Goal: Register for event/course

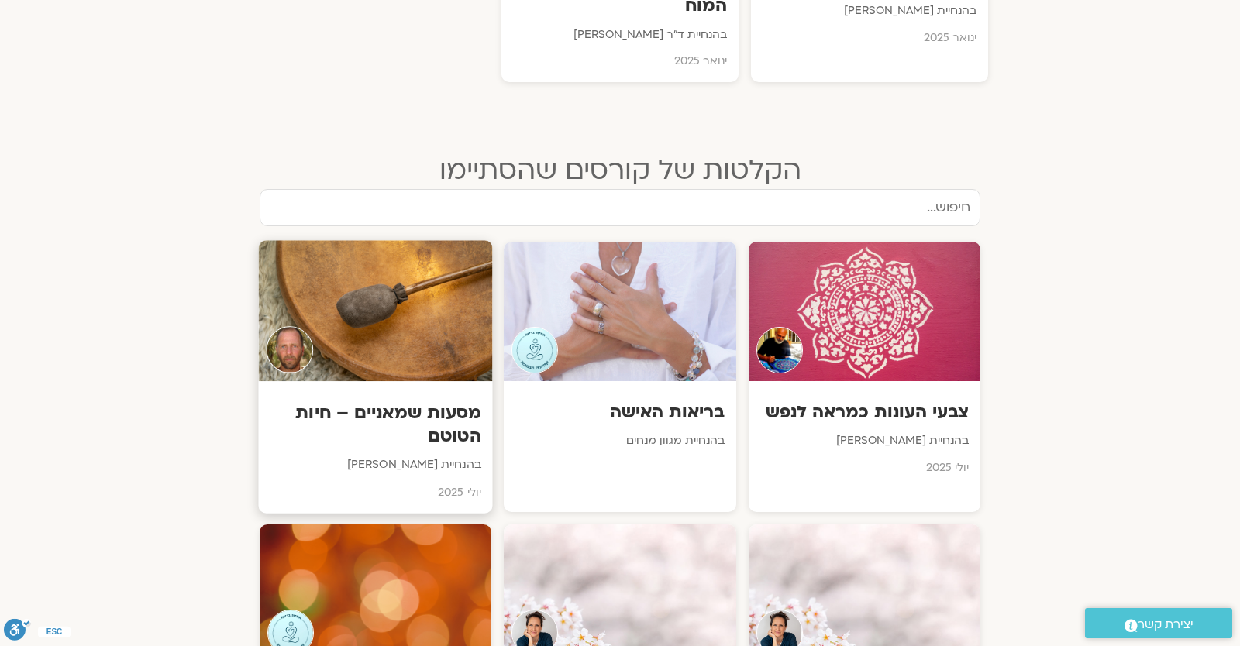
scroll to position [271, 0]
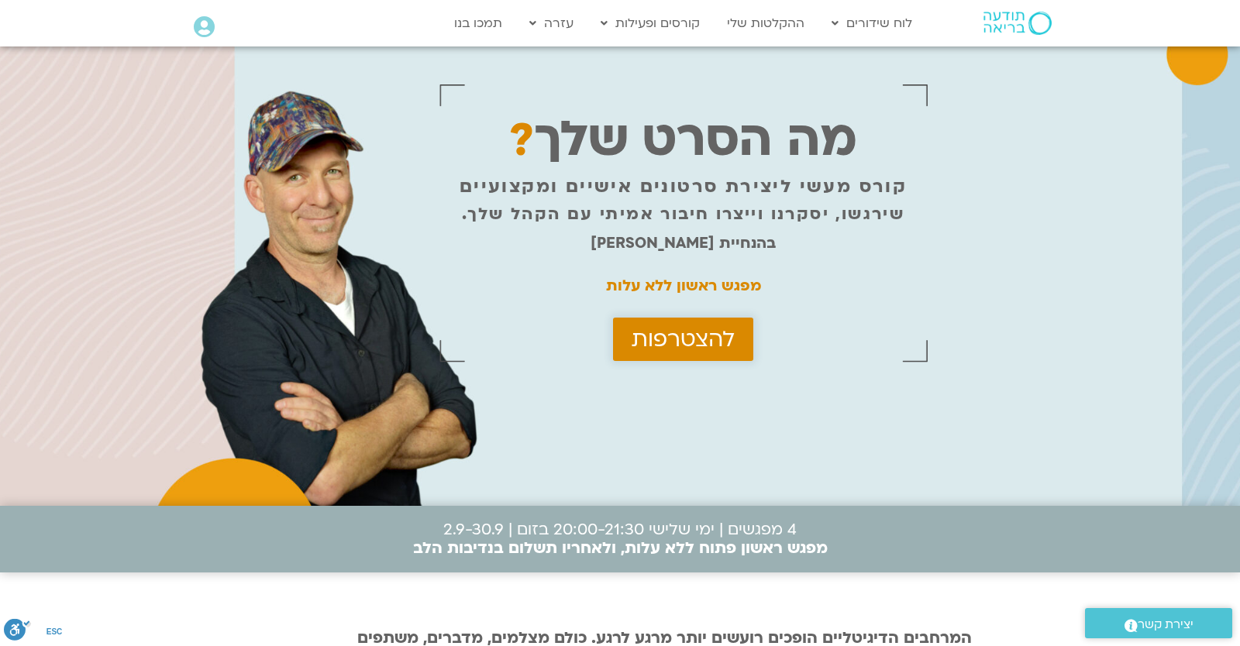
click at [719, 332] on span "להצטרפות" at bounding box center [682, 339] width 103 height 25
click at [680, 345] on span "להצטרפות" at bounding box center [682, 339] width 103 height 25
click at [657, 346] on span "להצטרפות" at bounding box center [682, 339] width 103 height 25
click at [670, 330] on span "להצטרפות" at bounding box center [682, 339] width 103 height 25
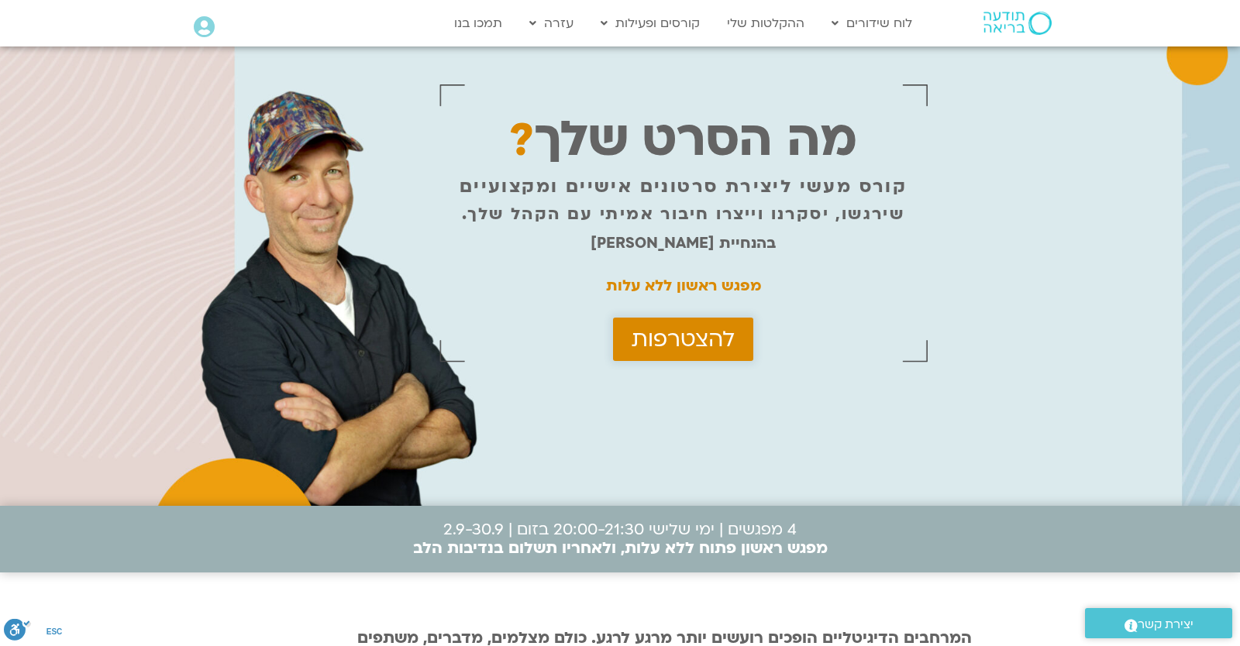
click at [670, 330] on span "להצטרפות" at bounding box center [682, 339] width 103 height 25
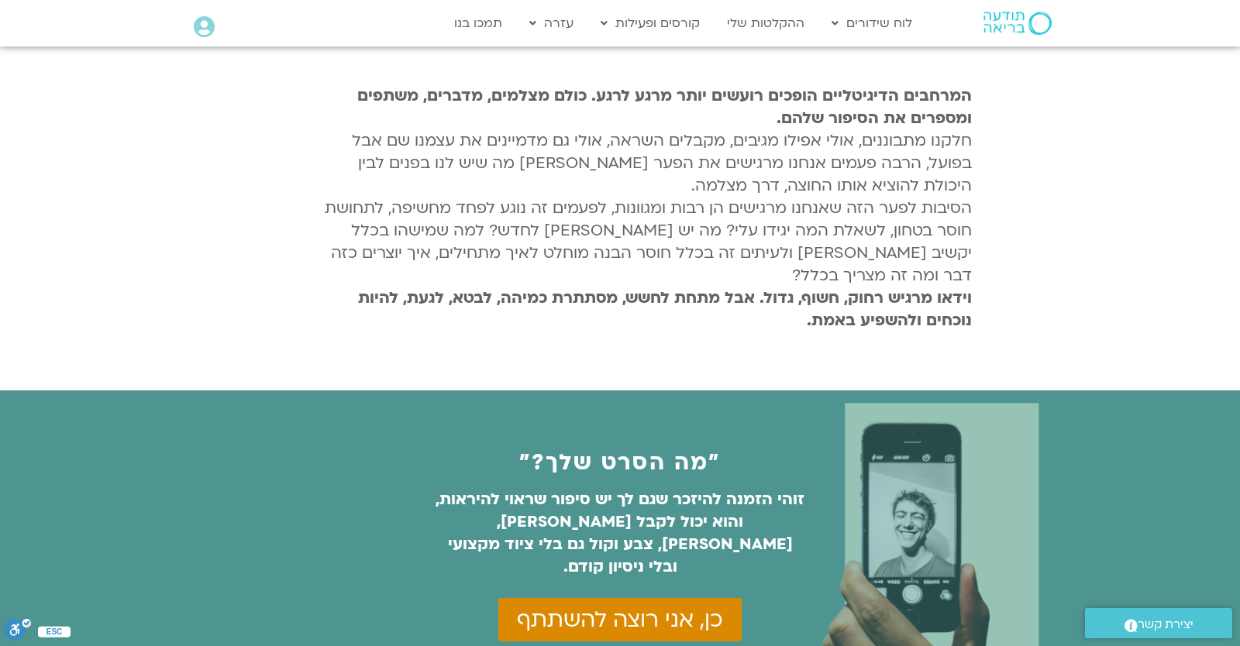
scroll to position [949, 0]
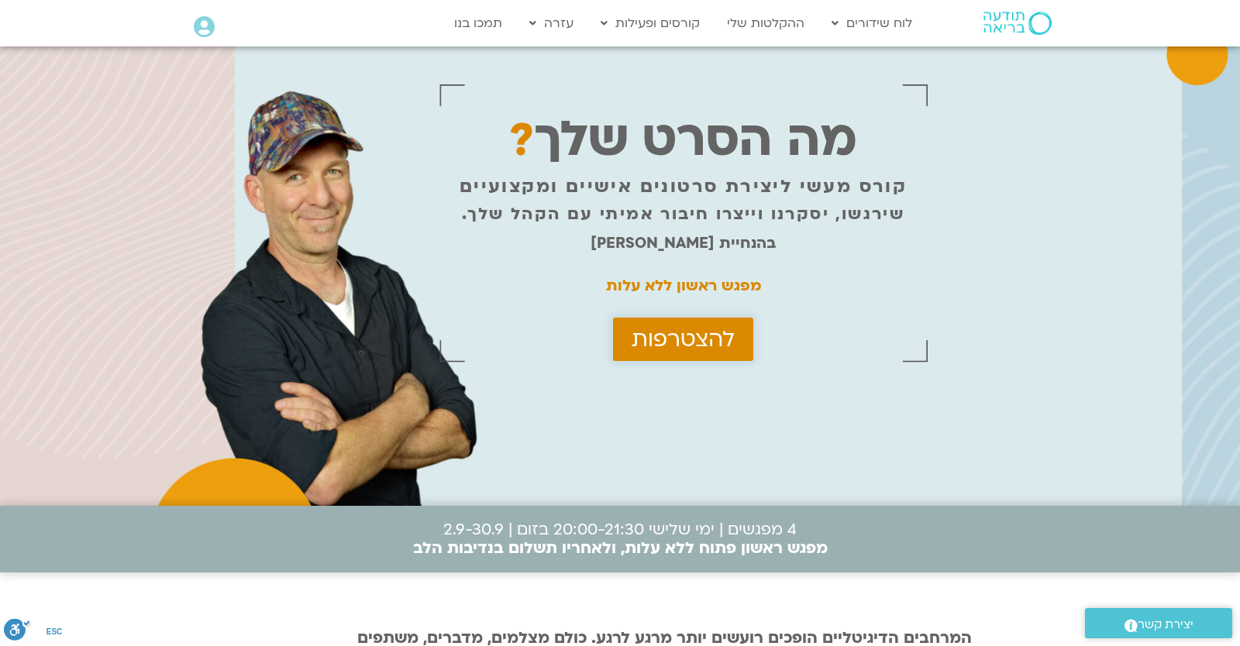
click at [710, 327] on span "להצטרפות" at bounding box center [682, 339] width 103 height 25
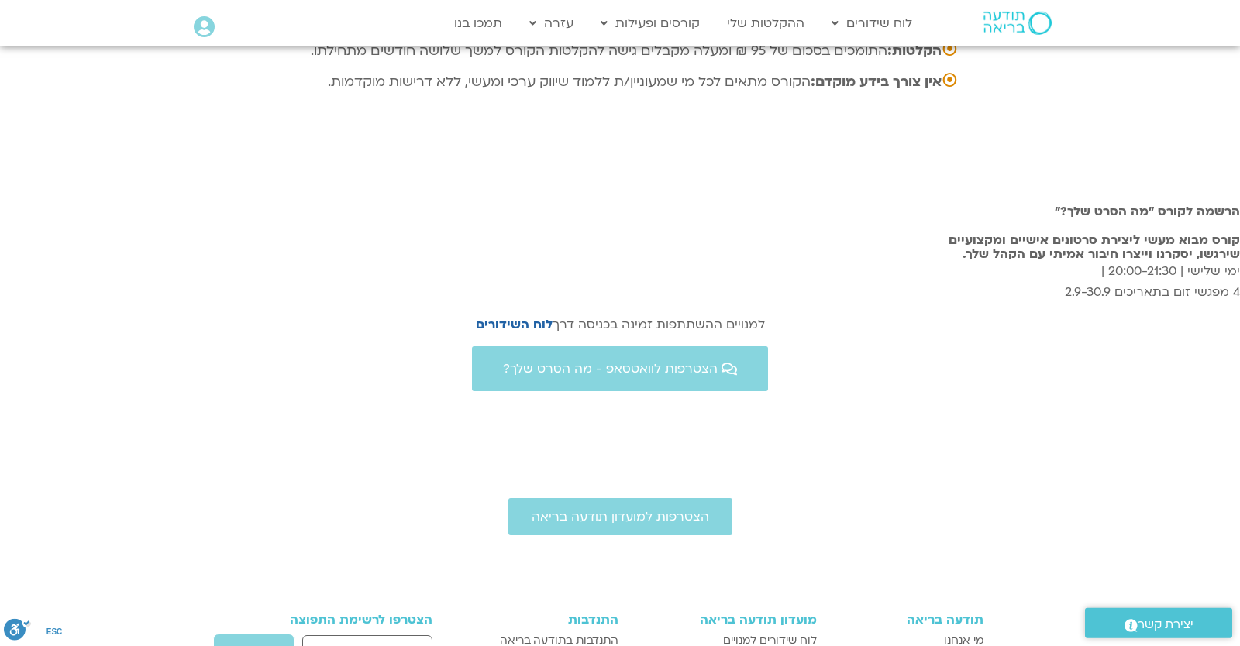
click at [700, 346] on div "הצטרפות לוואטסאפ - מה הסרט שלך?" at bounding box center [620, 368] width 1240 height 45
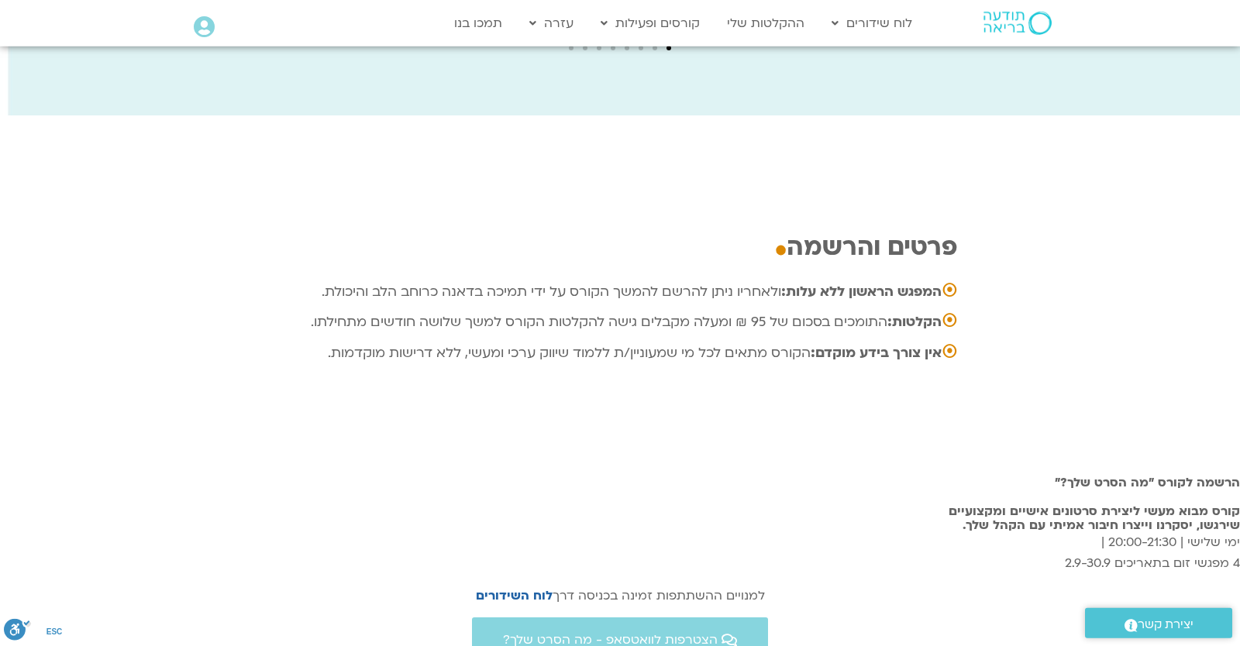
click at [215, 22] on icon at bounding box center [204, 27] width 21 height 22
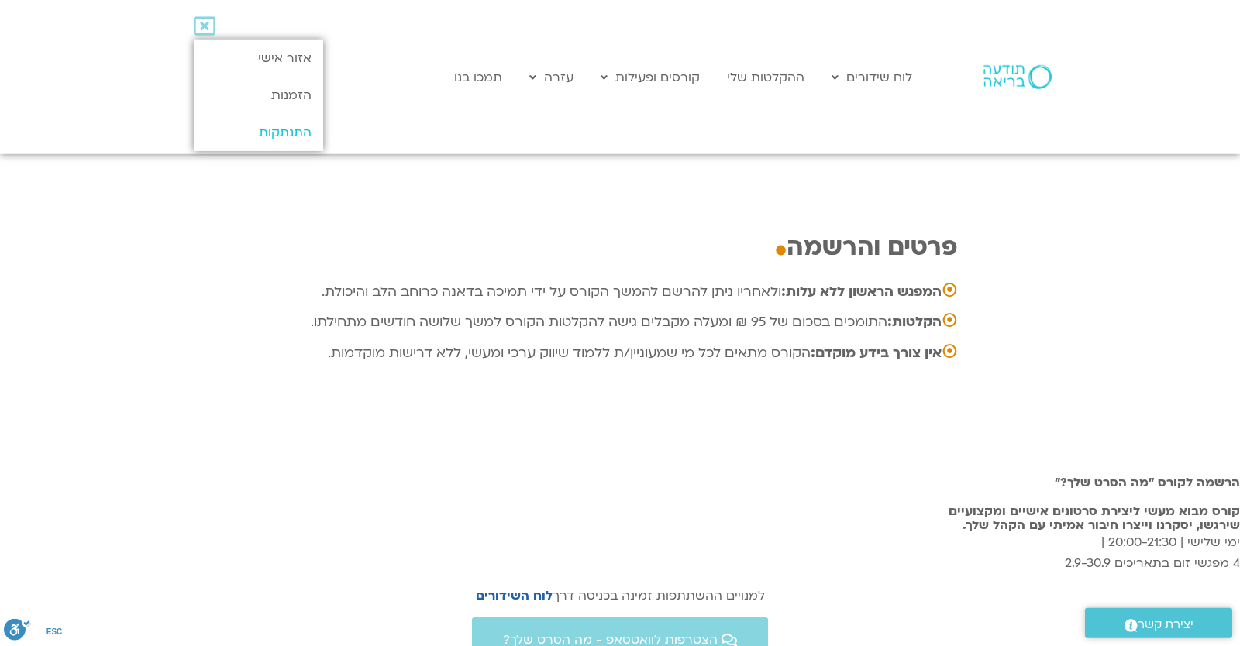
click at [245, 132] on link "התנתקות" at bounding box center [258, 132] width 129 height 37
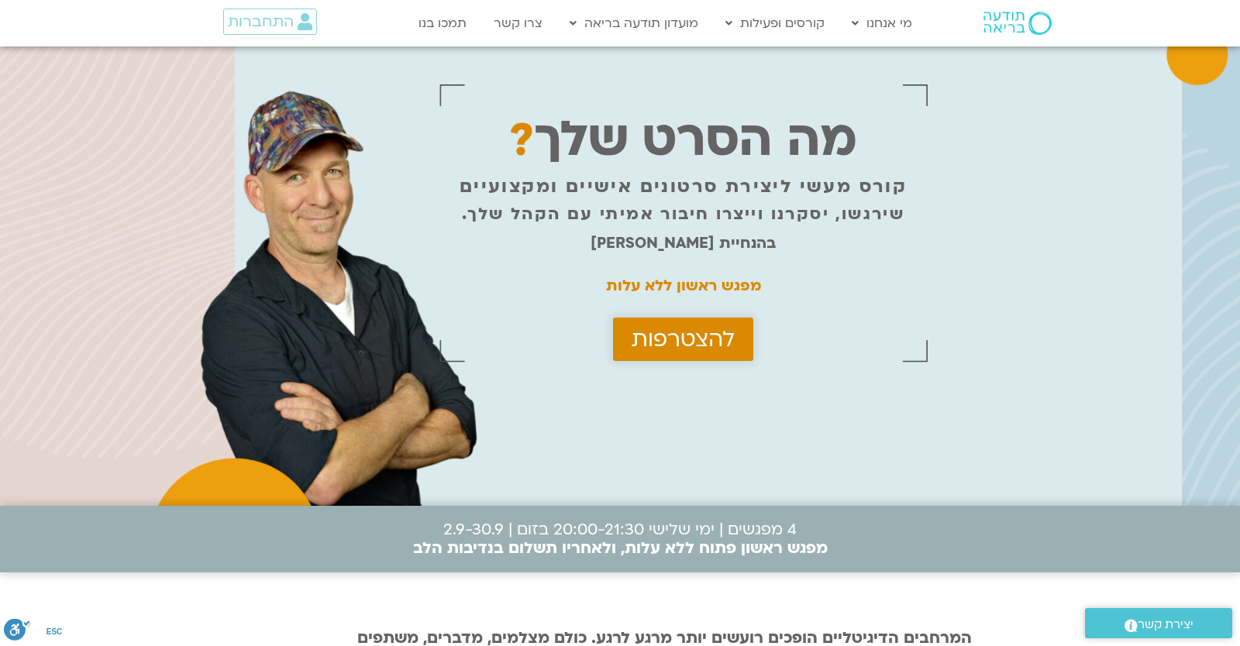
click at [675, 343] on span "להצטרפות" at bounding box center [682, 339] width 103 height 25
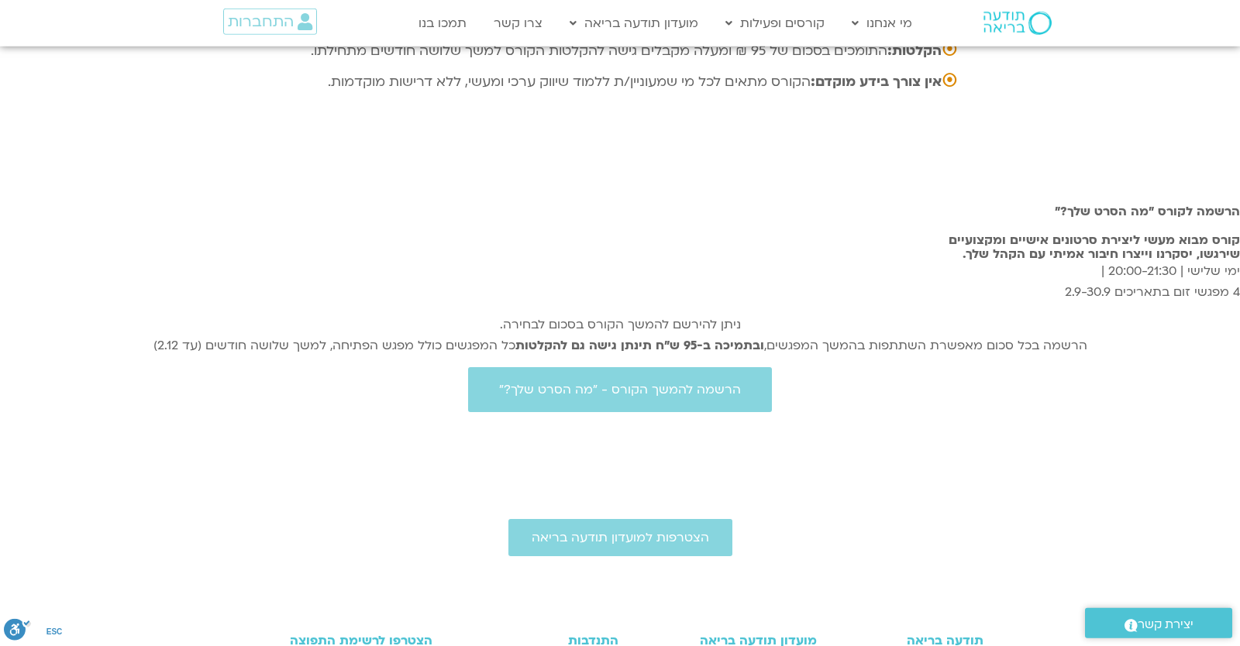
scroll to position [5024, 0]
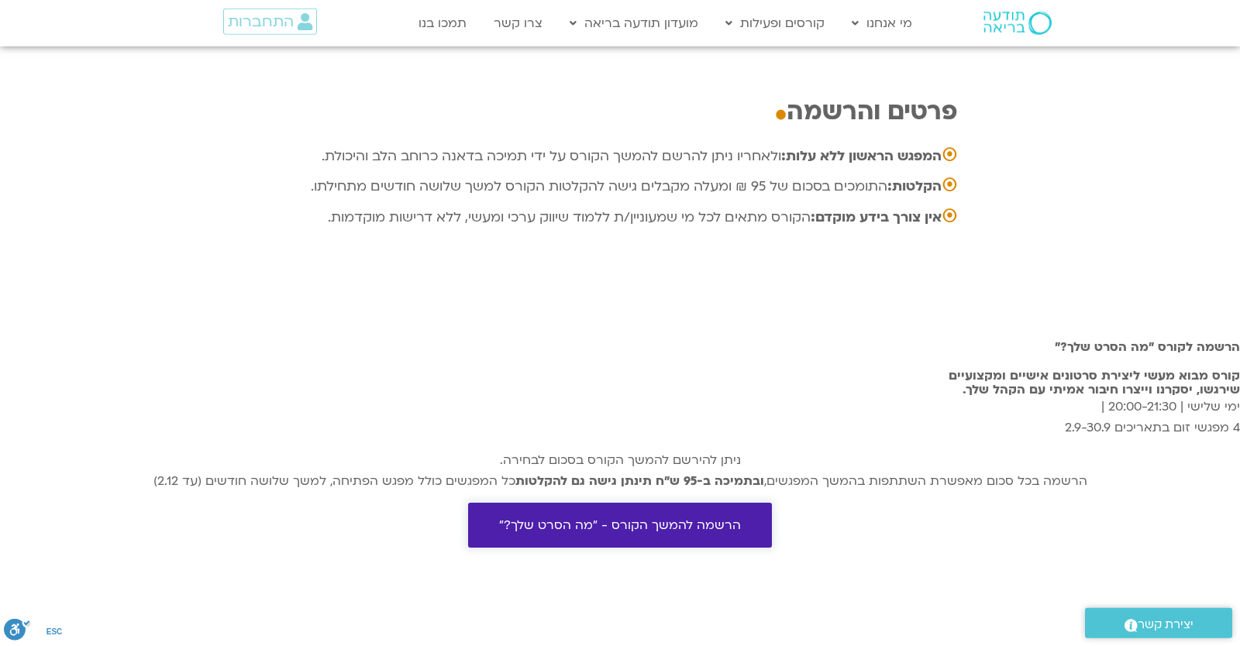
click at [603, 518] on span "הרשמה להמשך הקורס - "מה הסרט שלך?"" at bounding box center [620, 525] width 242 height 14
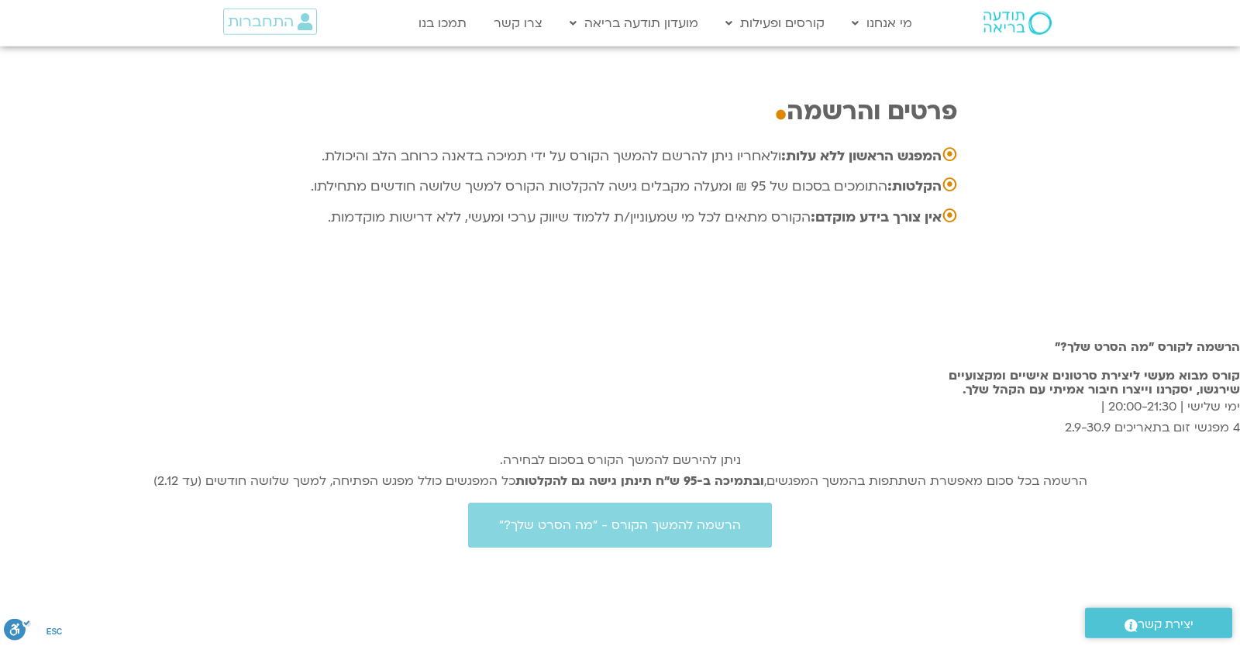
click at [781, 397] on p "ימי שלישי | 20:00-21:30 | 4 מפגשי זום בתאריכים 2.9-30.9" at bounding box center [620, 418] width 1240 height 42
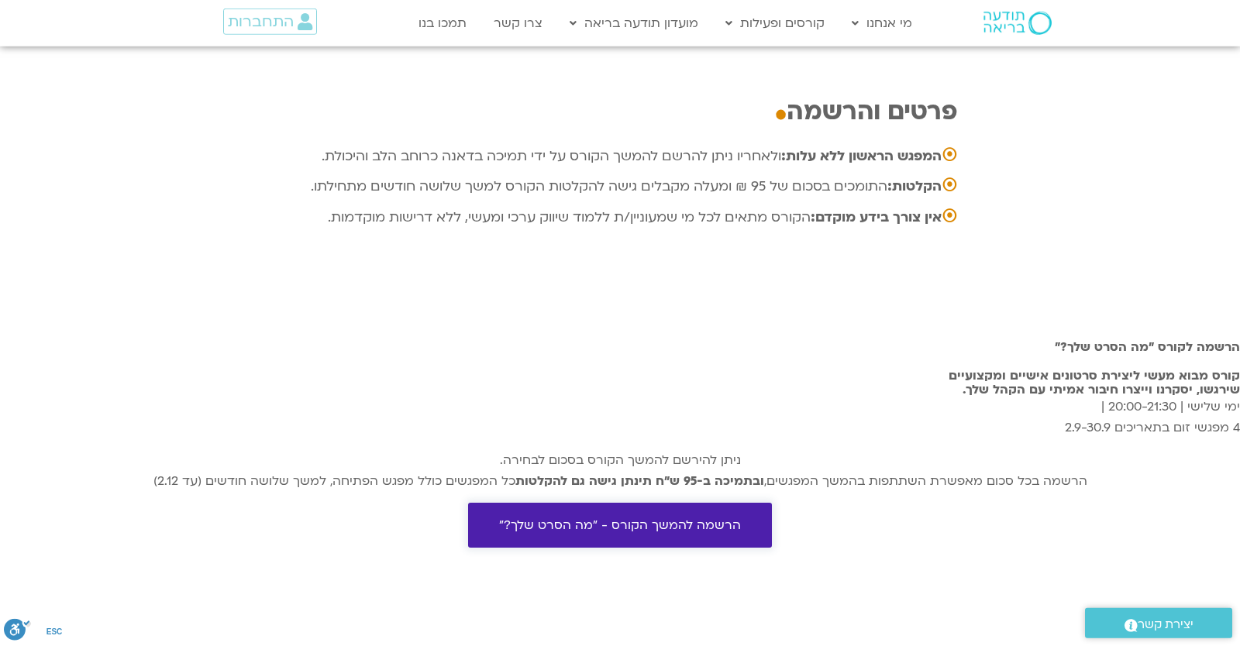
click at [661, 518] on span "הרשמה להמשך הקורס - "מה הסרט שלך?"" at bounding box center [620, 525] width 242 height 14
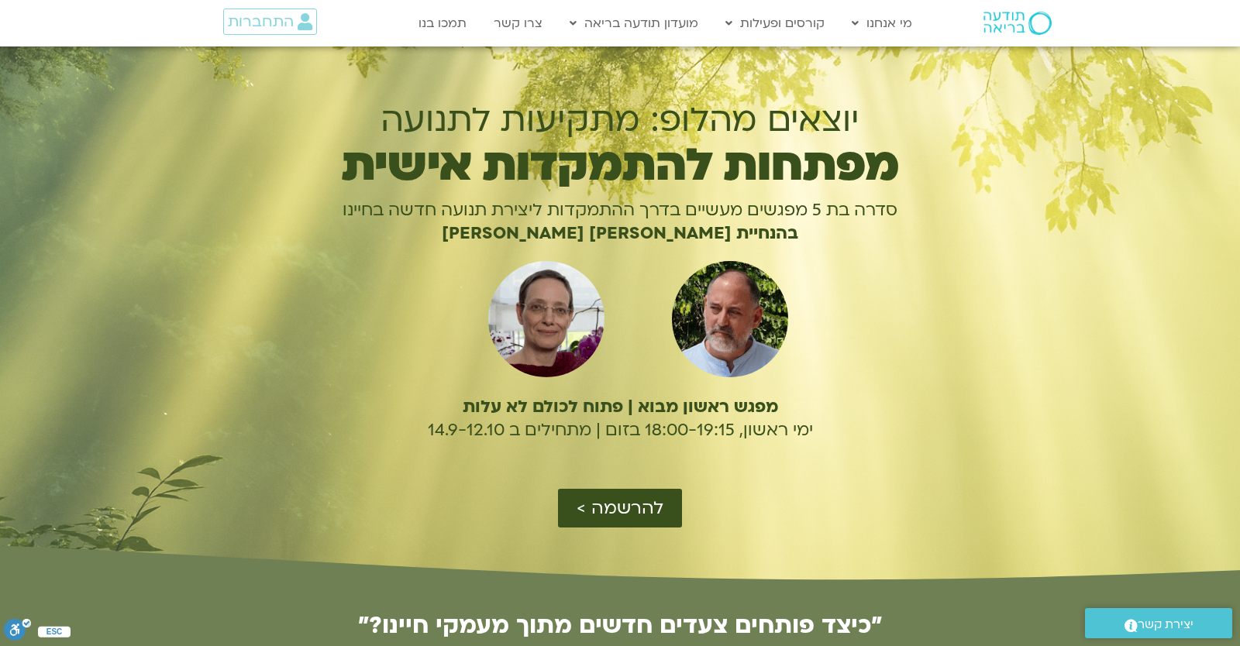
scroll to position [3321, 0]
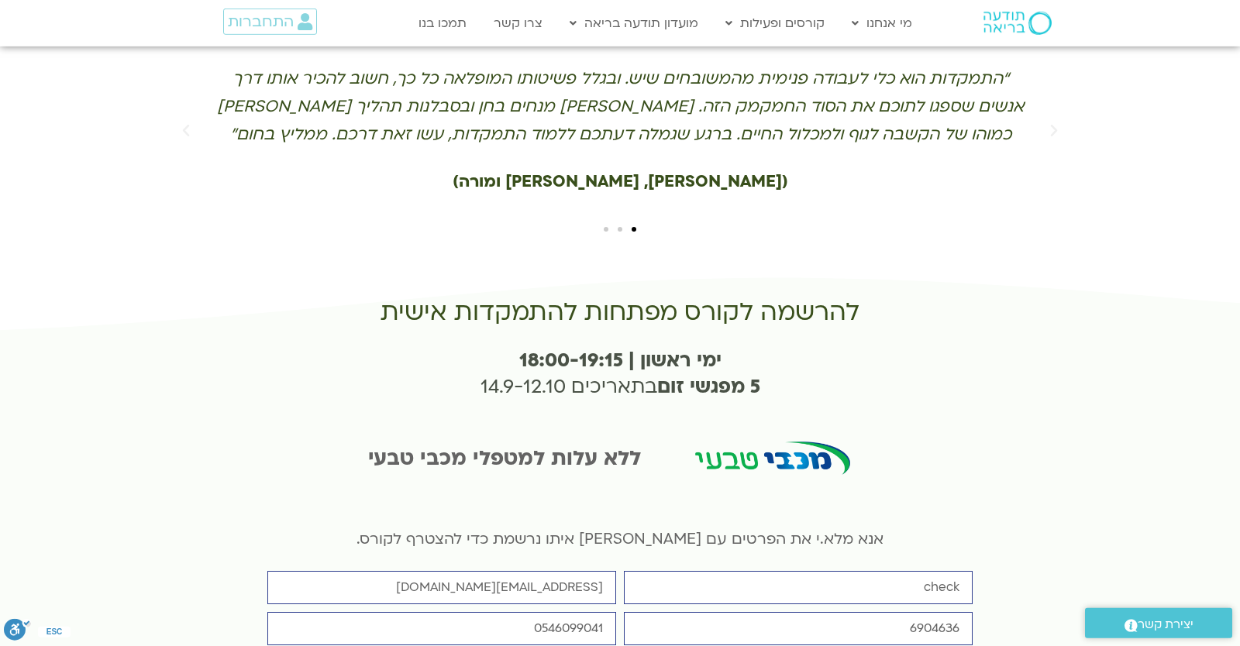
click at [514, 142] on div "“עבורי זהו מפגש מרגש עם לימוד פילוסופי שמלווה בפרקטיקה שיוצרים יחד כלים חדשים ל…" at bounding box center [619, 142] width 883 height 267
